Goal: Find specific page/section: Find specific page/section

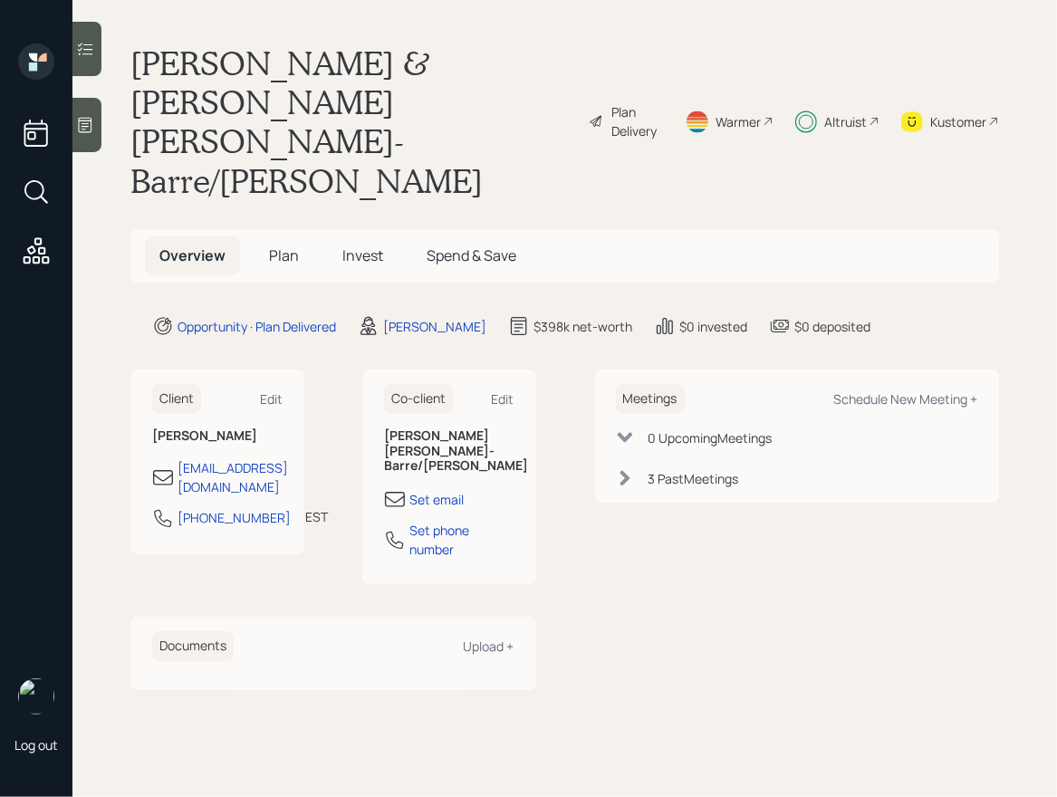
click at [843, 112] on div "Altruist" at bounding box center [845, 121] width 43 height 19
